Goal: Check status: Check status

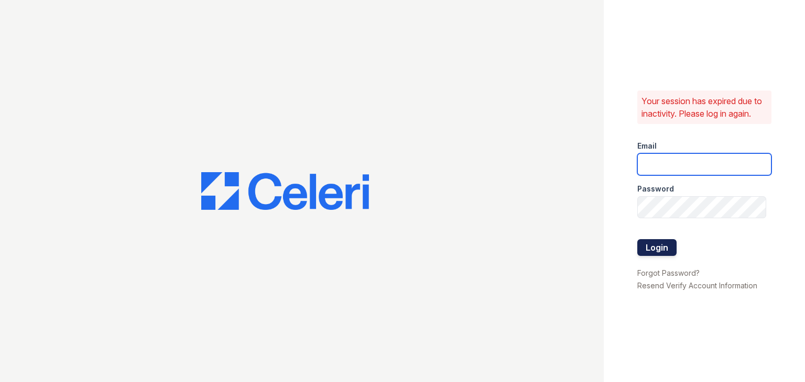
type input "888atgrandhopepark@trinity-pm.com"
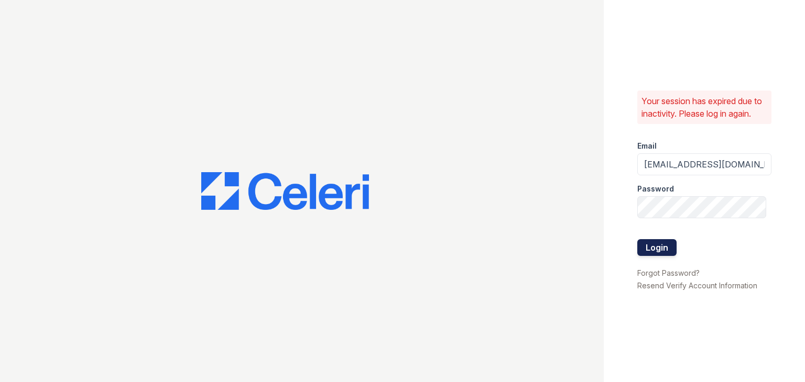
click at [660, 250] on button "Login" at bounding box center [656, 247] width 39 height 17
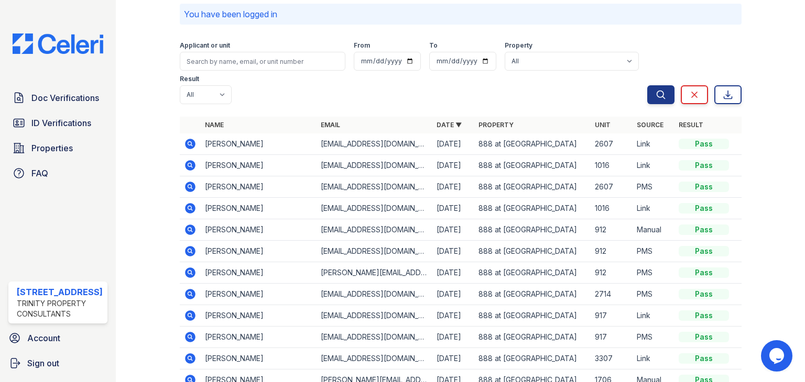
scroll to position [105, 0]
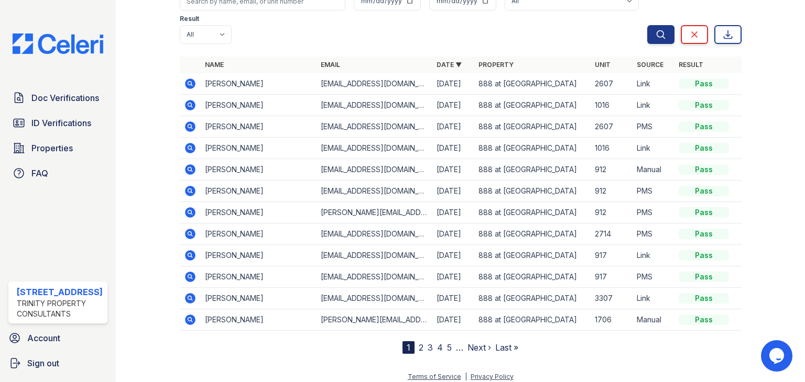
click at [189, 146] on icon at bounding box center [189, 147] width 3 height 3
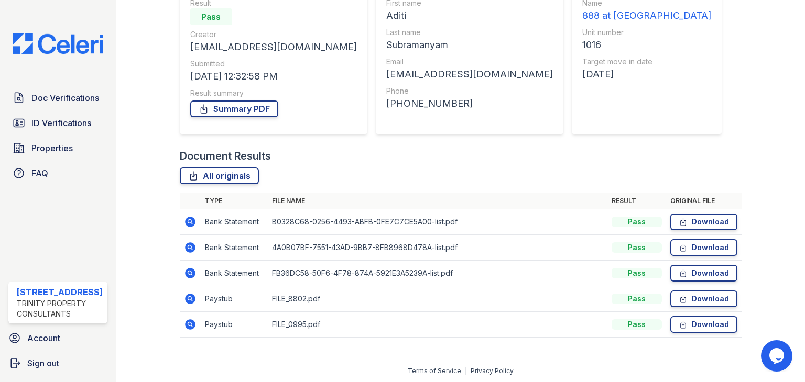
scroll to position [110, 0]
click at [186, 298] on icon at bounding box center [190, 298] width 10 height 10
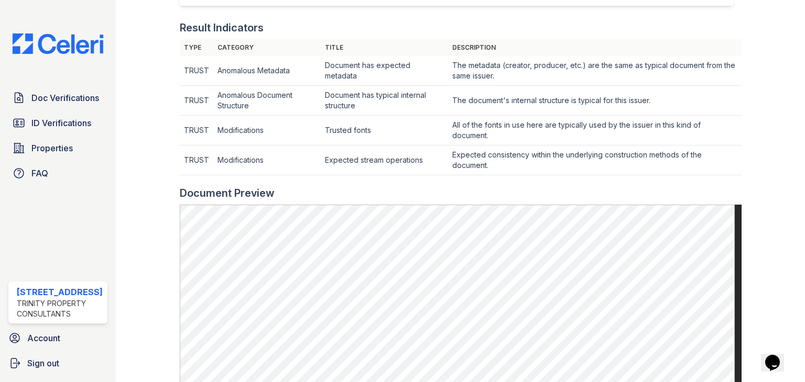
scroll to position [262, 0]
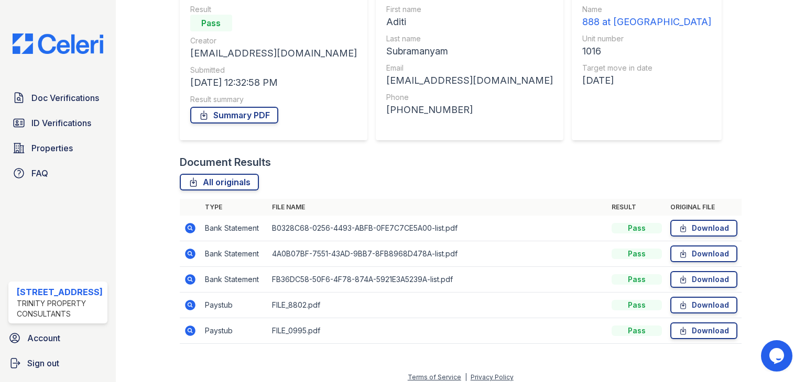
scroll to position [105, 0]
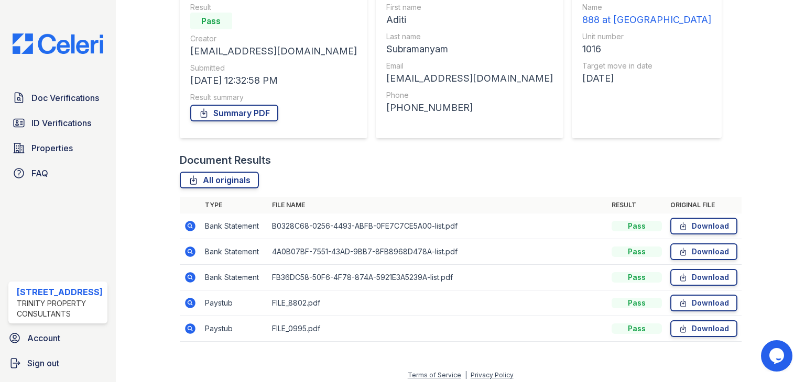
click at [190, 324] on icon at bounding box center [190, 329] width 10 height 10
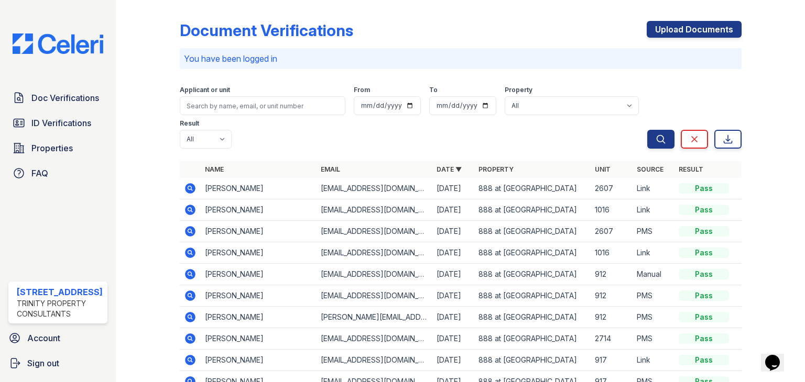
click at [193, 210] on icon at bounding box center [190, 210] width 10 height 10
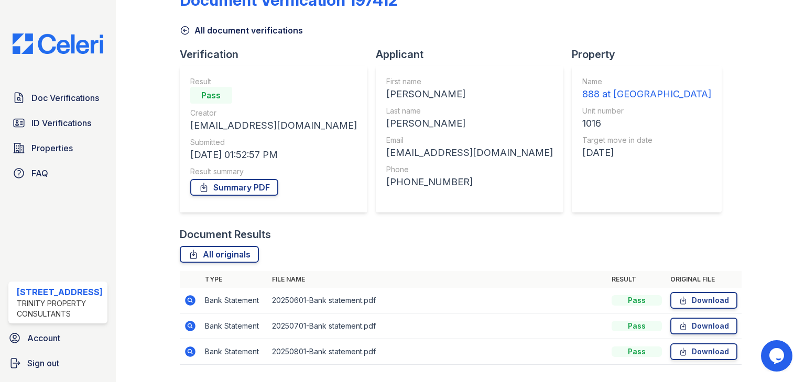
scroll to position [59, 0]
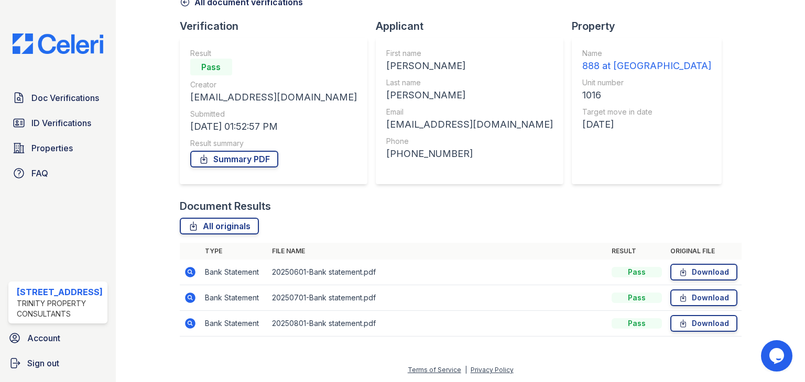
click at [188, 272] on icon at bounding box center [189, 271] width 3 height 3
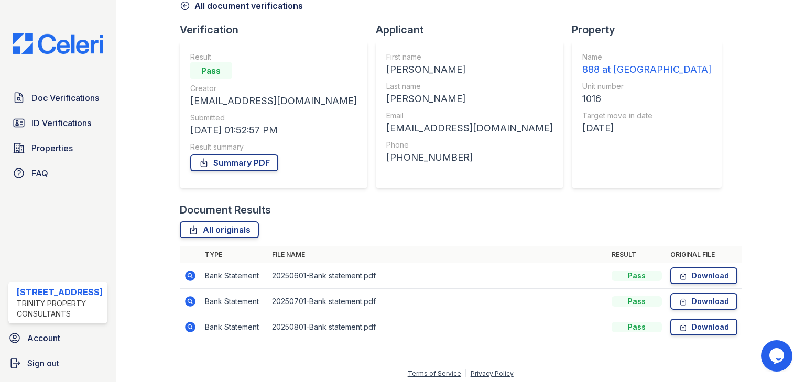
scroll to position [59, 0]
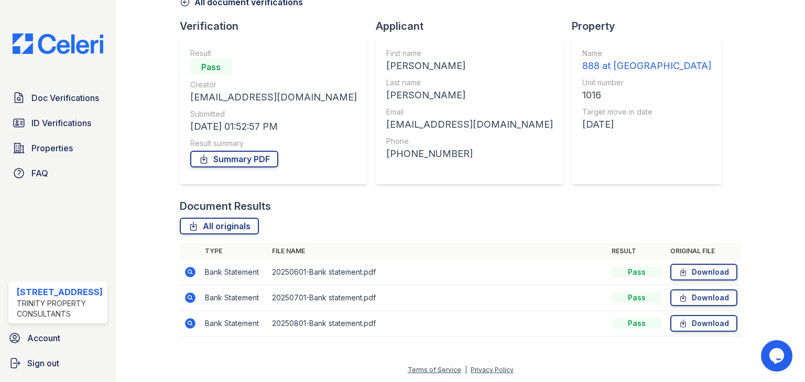
click at [191, 299] on icon at bounding box center [190, 298] width 13 height 13
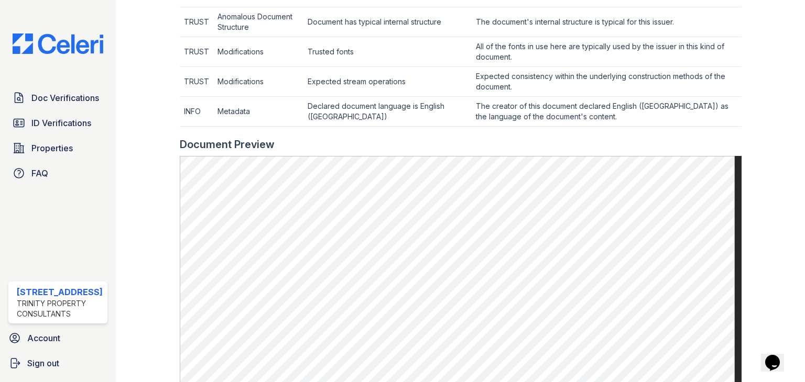
scroll to position [419, 0]
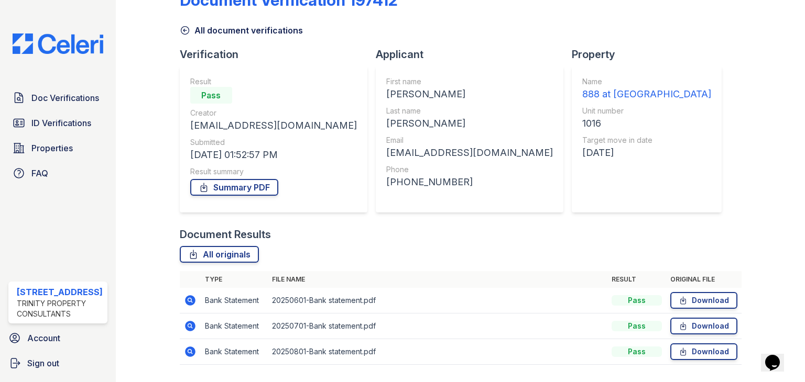
scroll to position [59, 0]
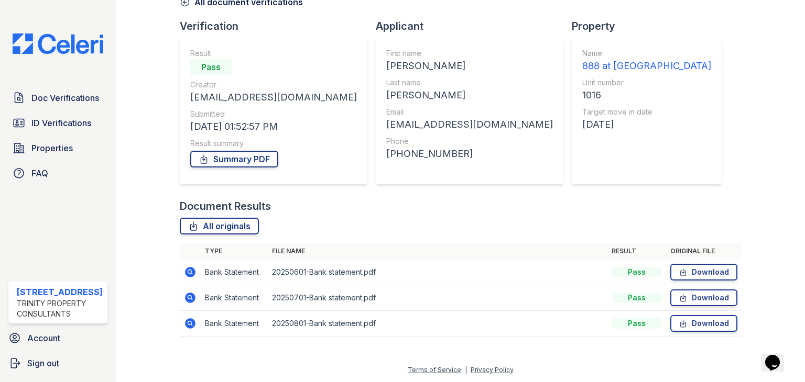
click at [190, 323] on icon at bounding box center [189, 323] width 3 height 3
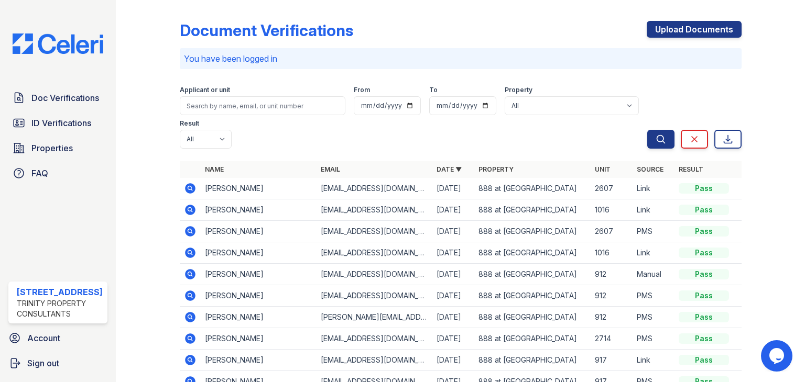
drag, startPoint x: 179, startPoint y: 252, endPoint x: 198, endPoint y: 254, distance: 18.9
click at [180, 252] on td at bounding box center [190, 253] width 21 height 21
click at [186, 253] on icon at bounding box center [190, 253] width 10 height 10
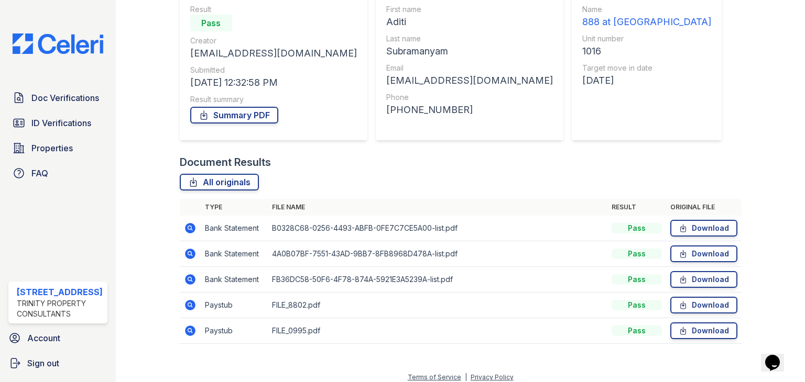
scroll to position [110, 0]
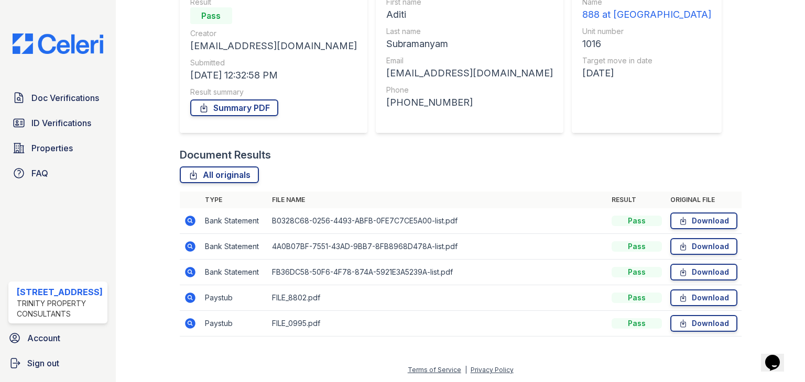
click at [190, 295] on icon at bounding box center [190, 298] width 13 height 13
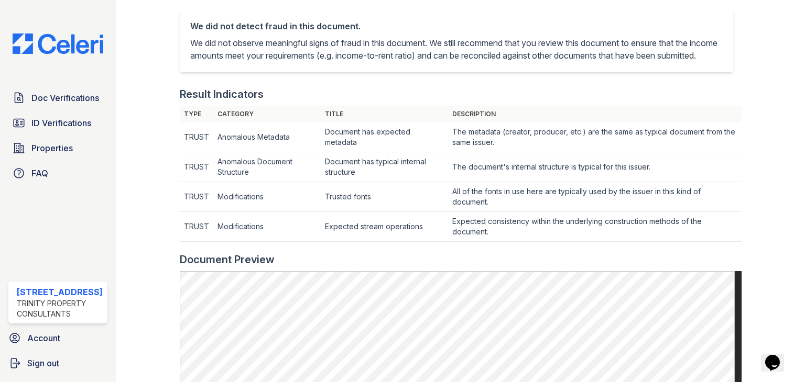
scroll to position [262, 0]
